Goal: Task Accomplishment & Management: Use online tool/utility

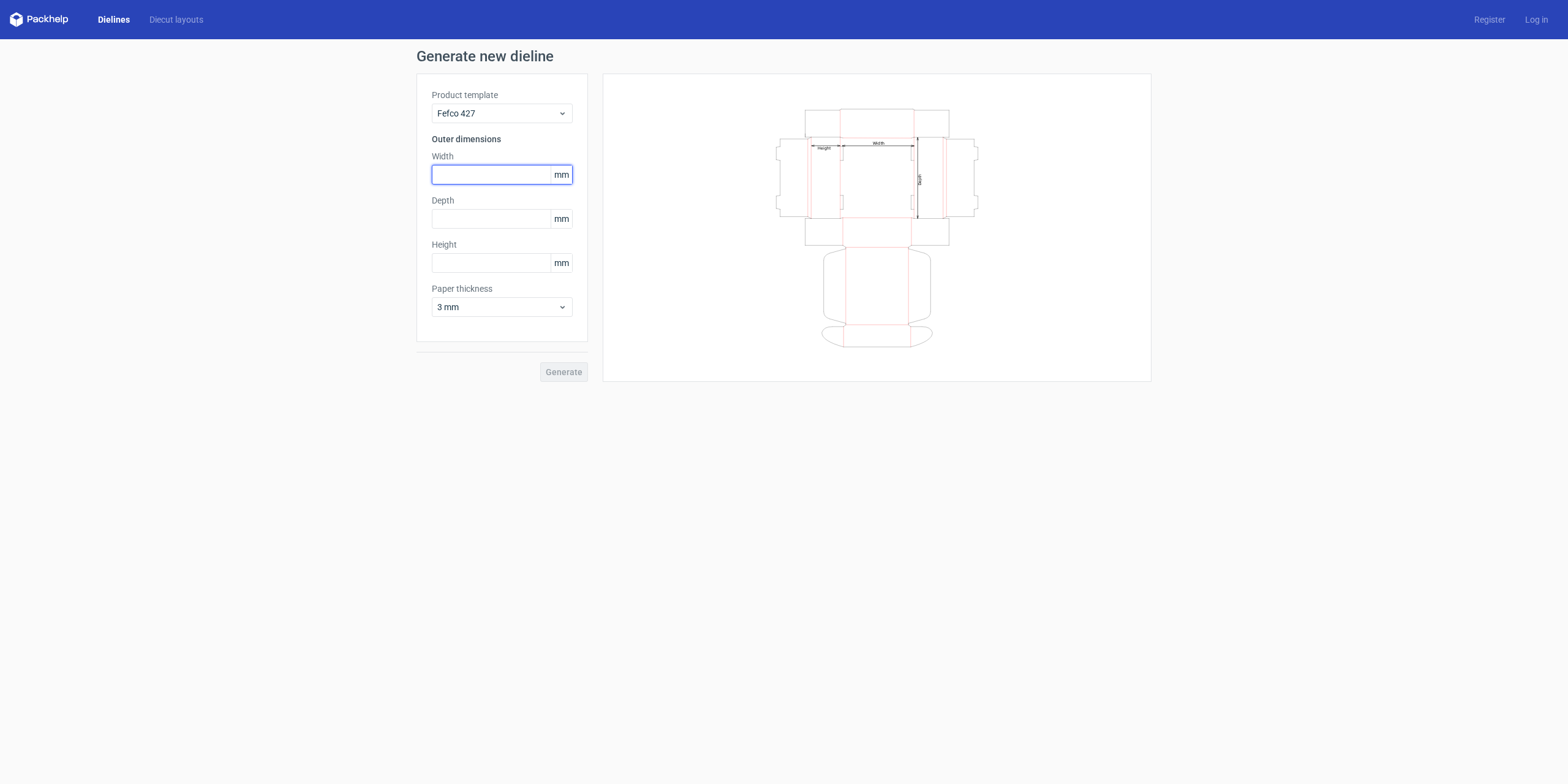
click at [532, 179] on input "text" at bounding box center [502, 174] width 141 height 19
click at [450, 180] on input "369" at bounding box center [502, 174] width 141 height 19
click at [469, 251] on div "Product template Fefco 427 Outer dimensions Width 3690 mm Depth mm Height mm Pa…" at bounding box center [502, 208] width 172 height 268
click at [473, 232] on input "text" at bounding box center [502, 239] width 141 height 19
drag, startPoint x: 511, startPoint y: 172, endPoint x: 499, endPoint y: 173, distance: 12.0
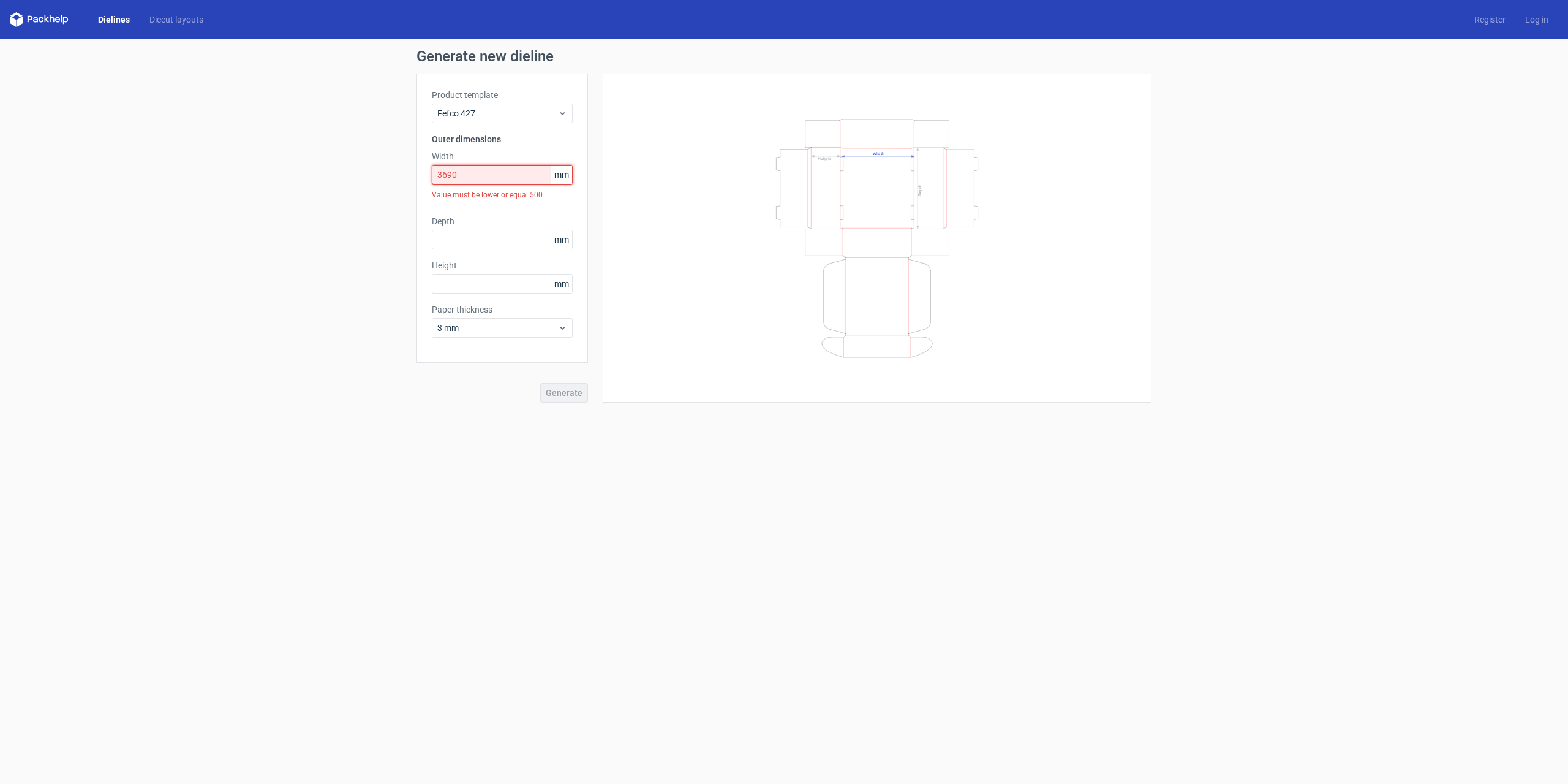
click at [510, 172] on input "3690" at bounding box center [502, 174] width 141 height 19
type input "360"
click at [514, 202] on label "Depth" at bounding box center [502, 201] width 141 height 13
click at [508, 210] on input "text" at bounding box center [502, 218] width 141 height 19
type input "240"
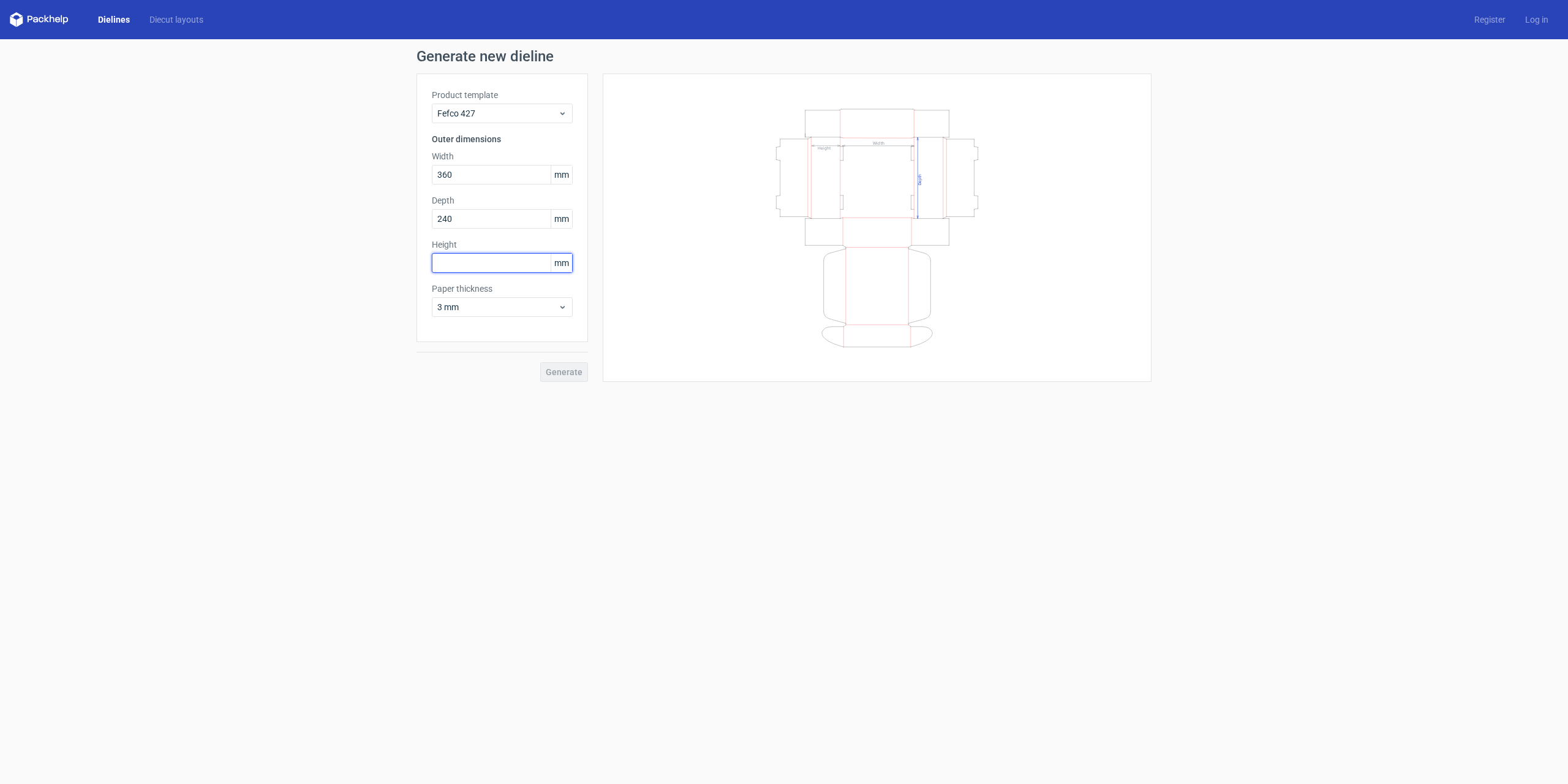
click at [482, 262] on input "text" at bounding box center [502, 263] width 141 height 19
type input "170"
click at [555, 378] on button "Generate" at bounding box center [564, 371] width 48 height 19
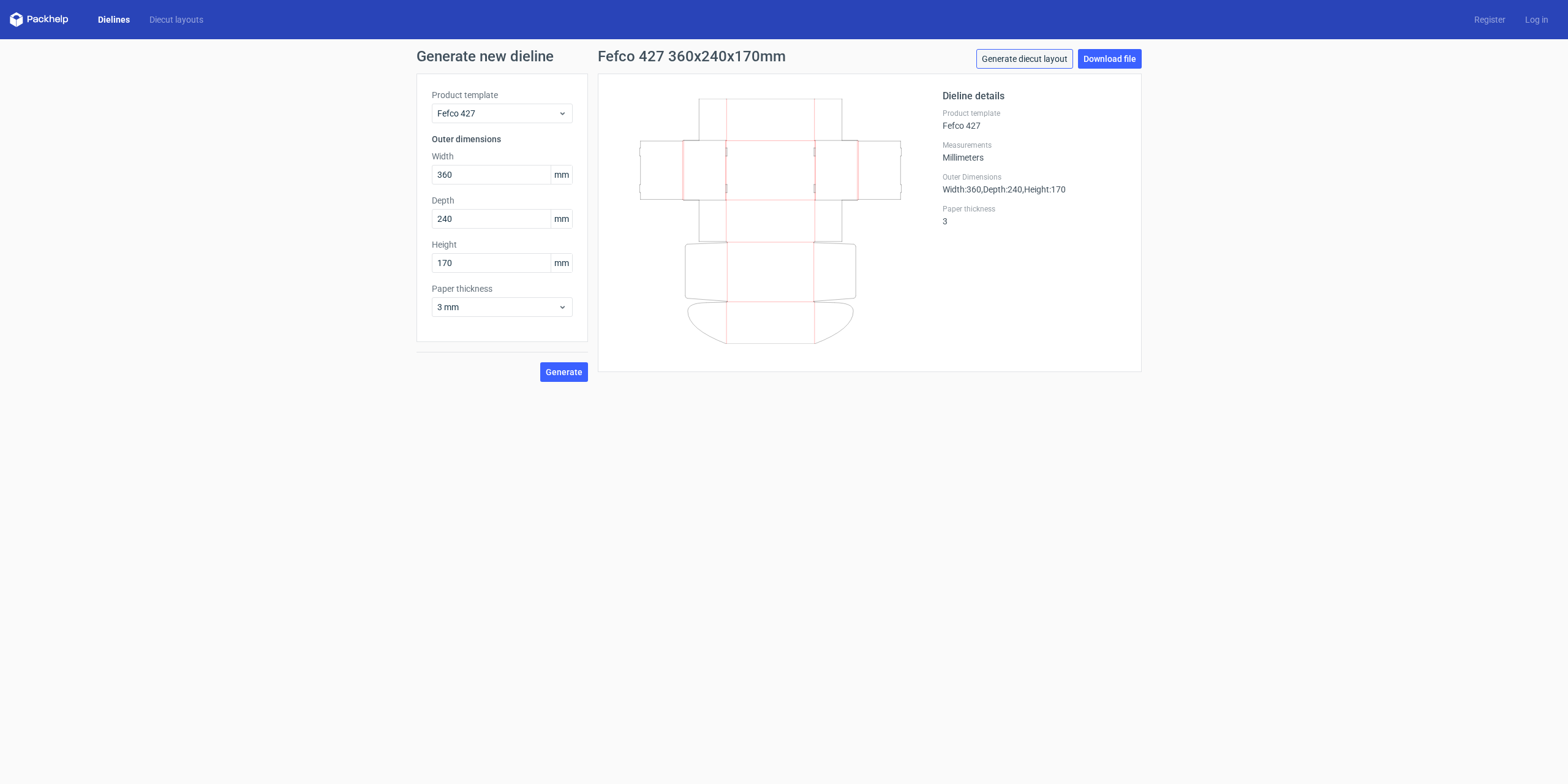
click at [1058, 58] on link "Generate diecut layout" at bounding box center [1025, 58] width 97 height 19
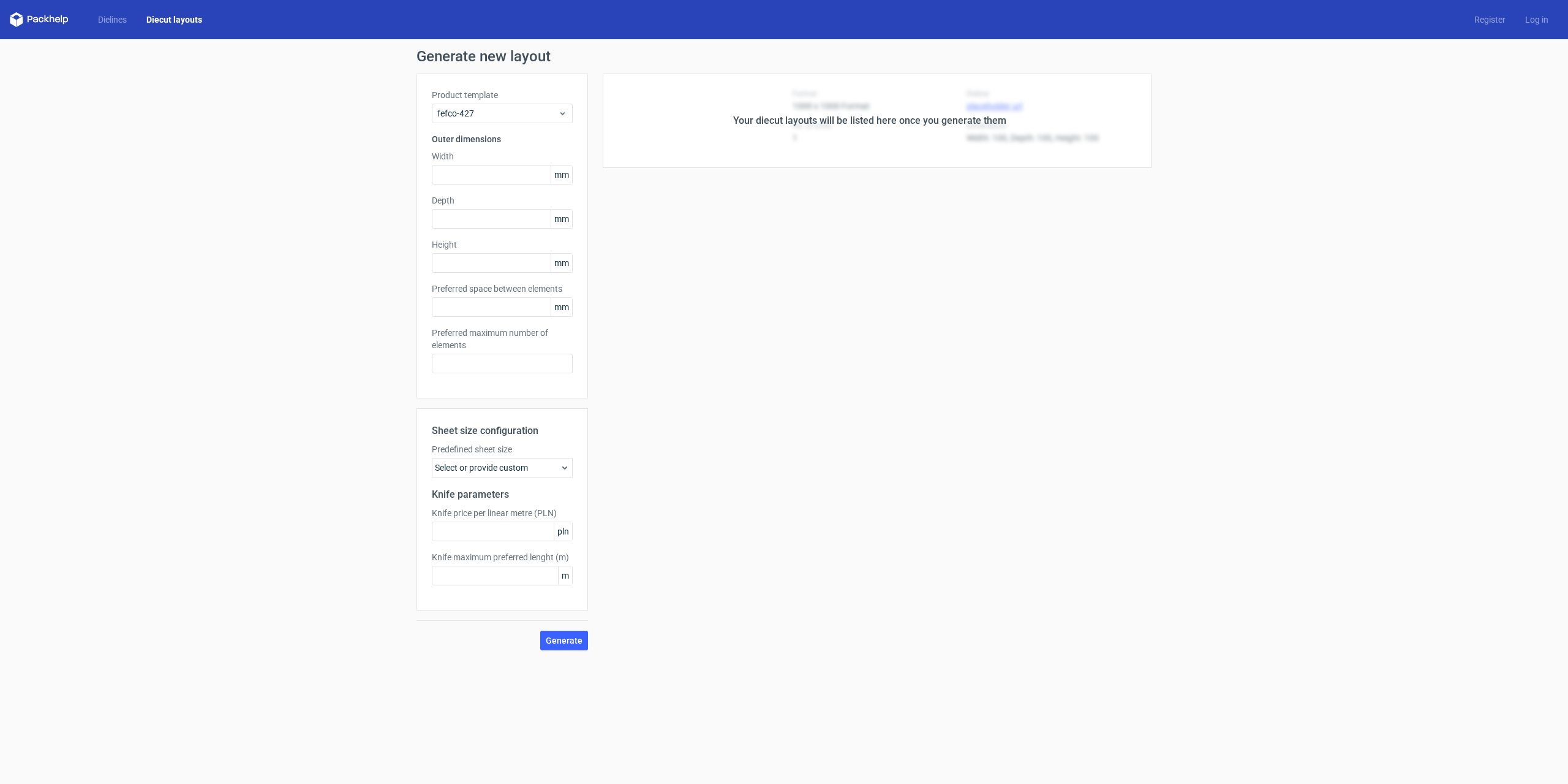
type input "360"
type input "240"
type input "170"
type input "5"
type input "48"
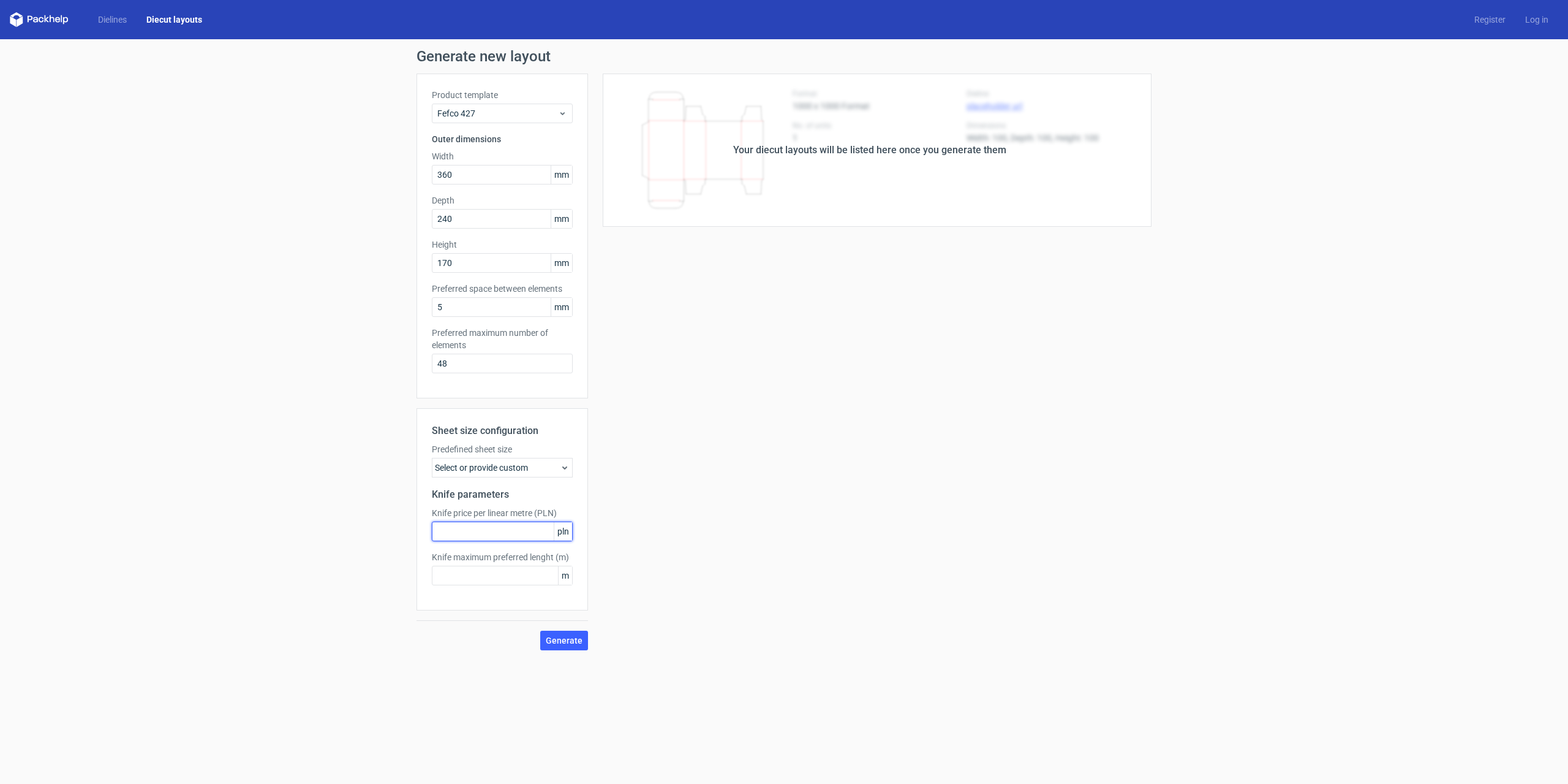
click at [517, 536] on input "text" at bounding box center [502, 531] width 141 height 19
type input "1"
click at [522, 579] on input "text" at bounding box center [502, 575] width 141 height 19
type input "1"
click at [567, 638] on span "Generate" at bounding box center [564, 640] width 37 height 9
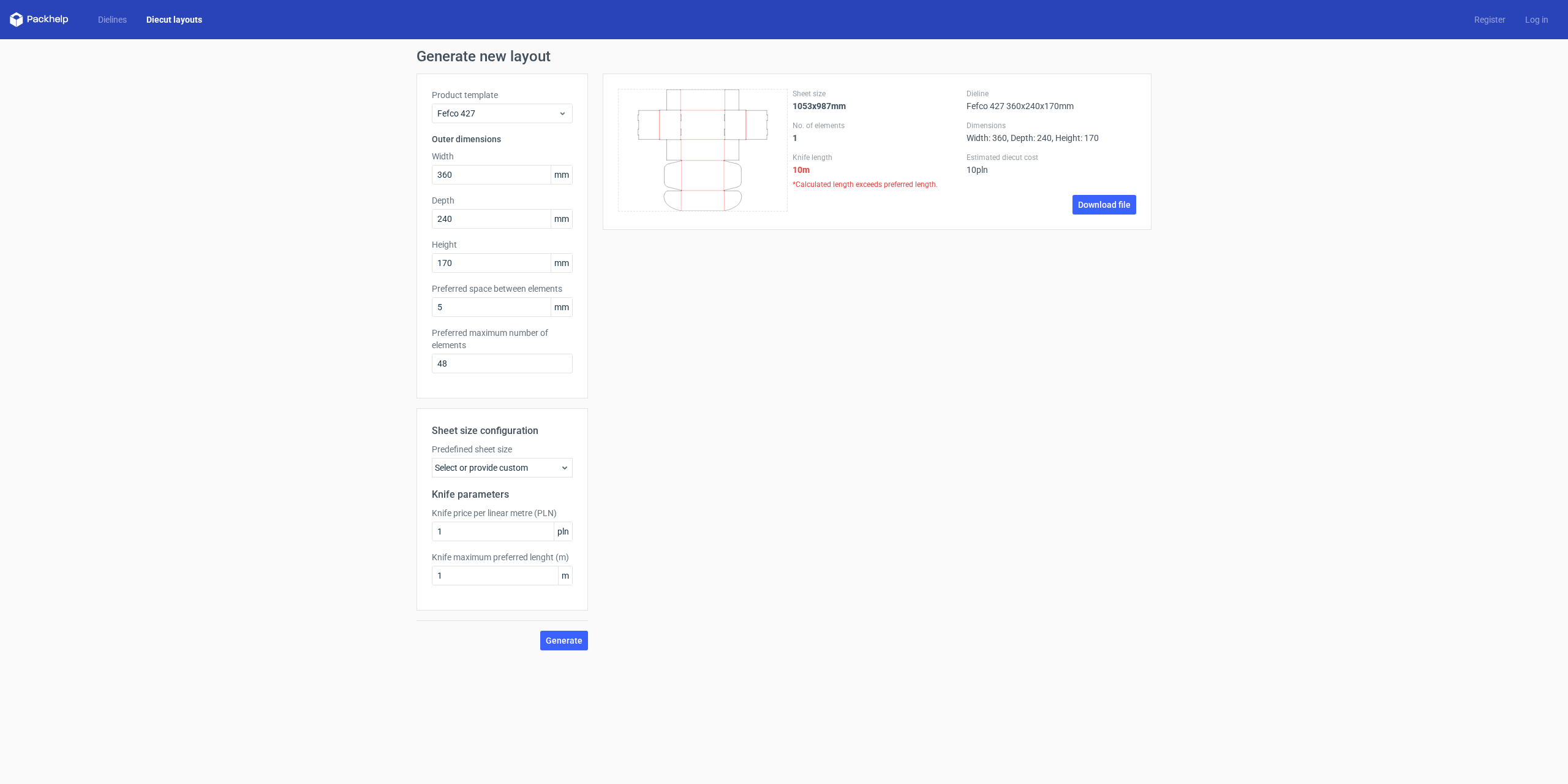
click at [695, 147] on icon at bounding box center [703, 150] width 170 height 122
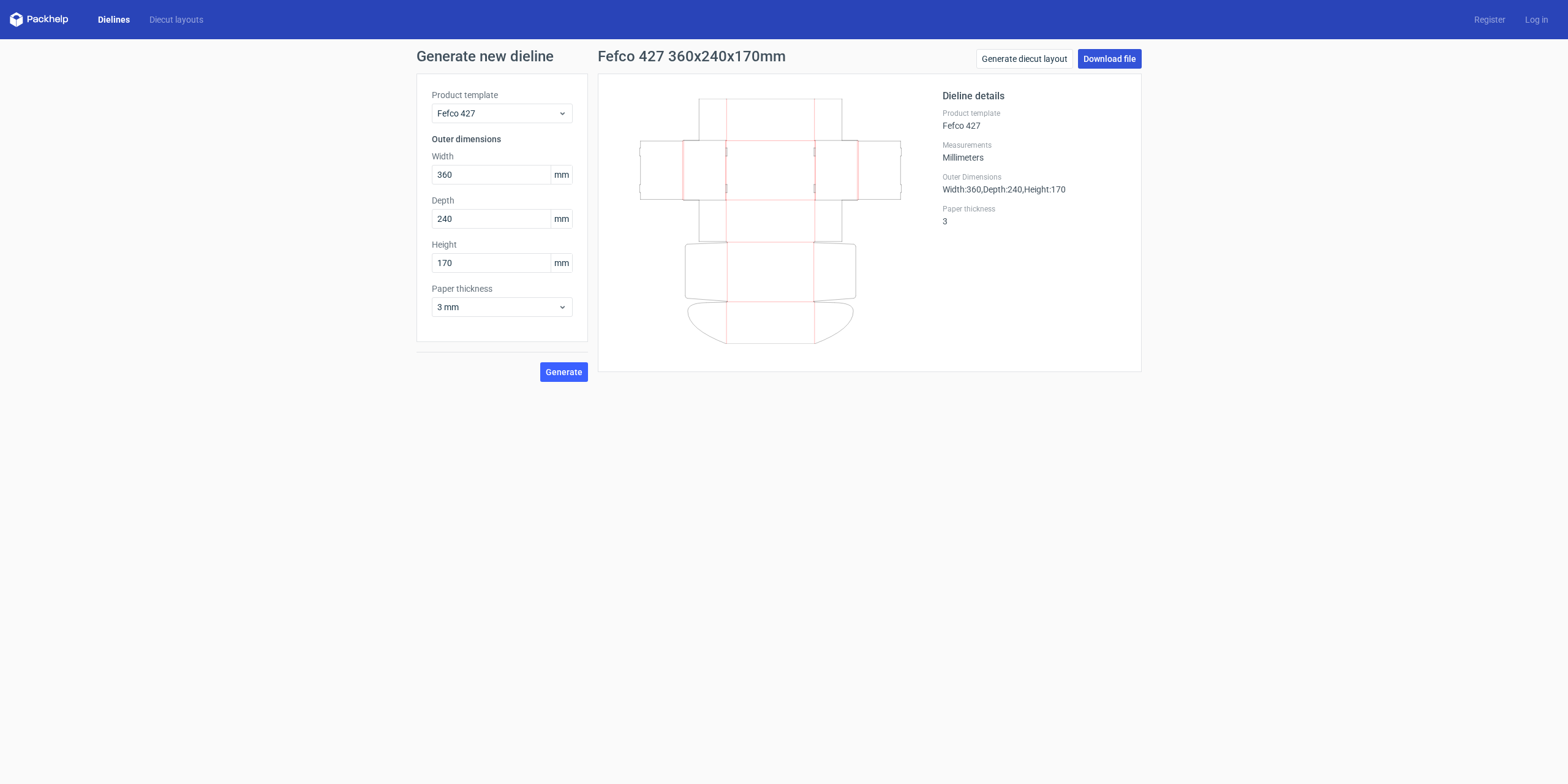
click at [1107, 56] on link "Download file" at bounding box center [1110, 58] width 64 height 19
